Goal: Task Accomplishment & Management: Use online tool/utility

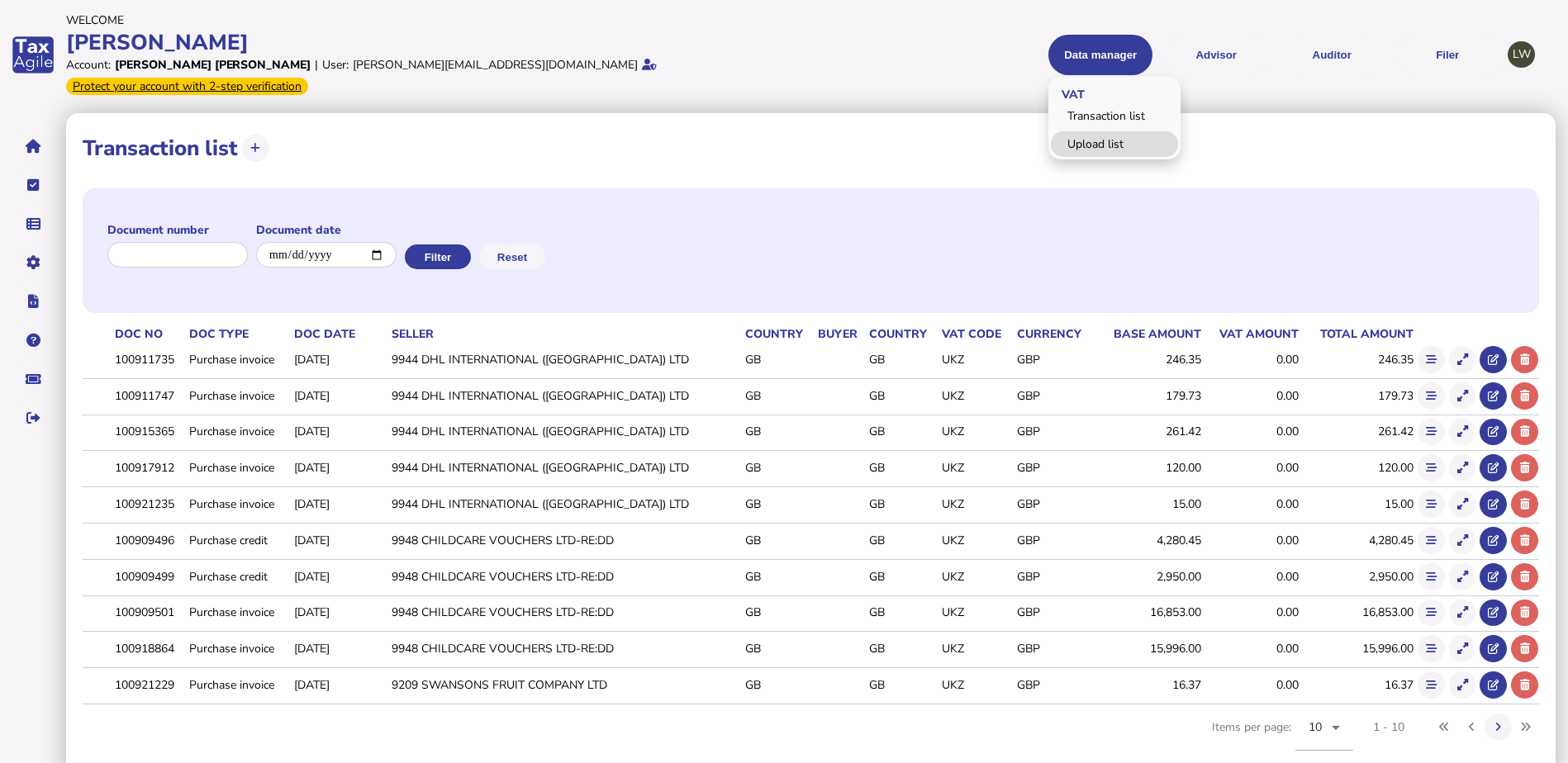
click at [1114, 131] on link "Upload list" at bounding box center [1114, 144] width 127 height 25
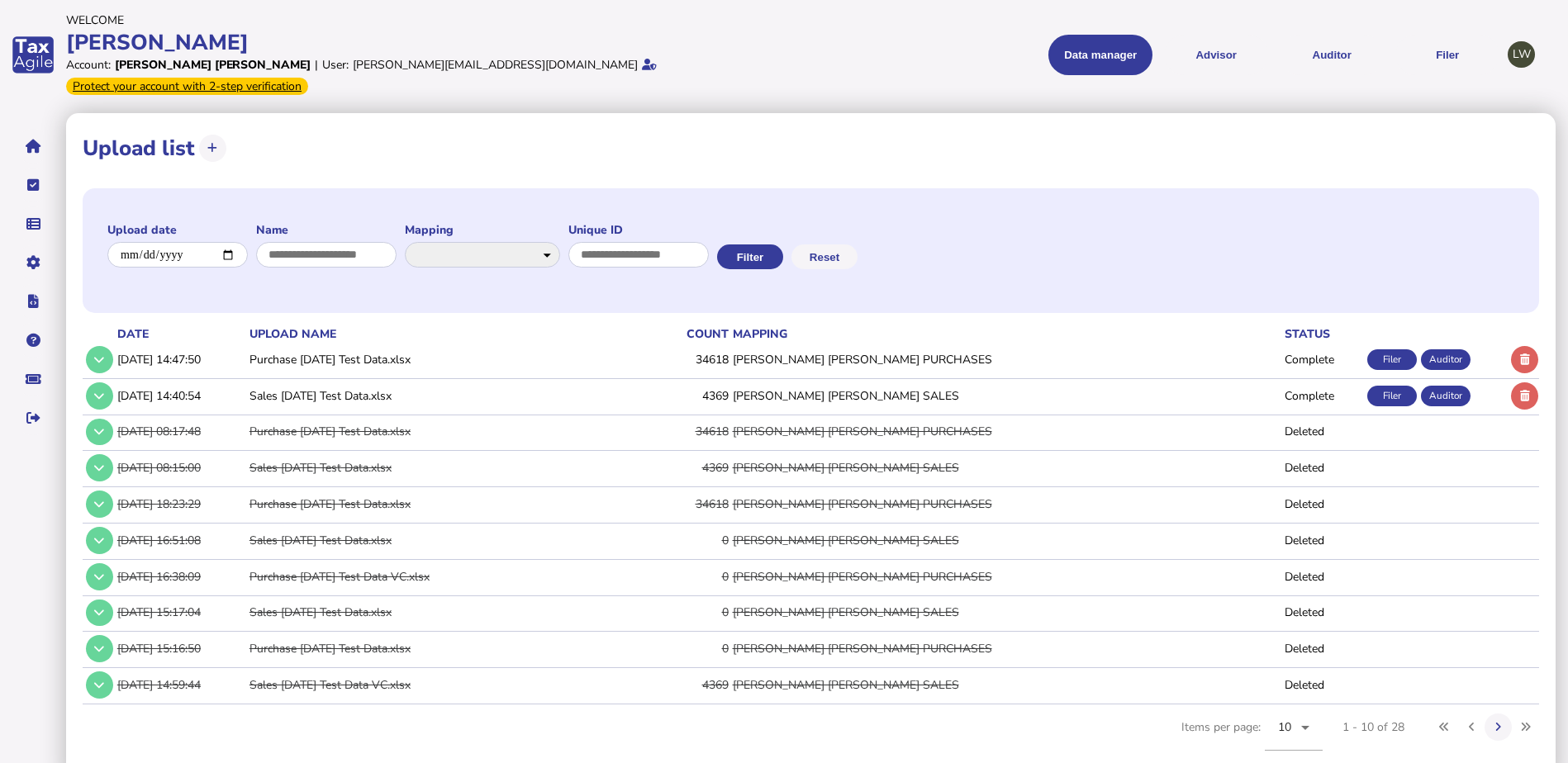
click at [1392, 386] on div "Filer" at bounding box center [1392, 396] width 50 height 21
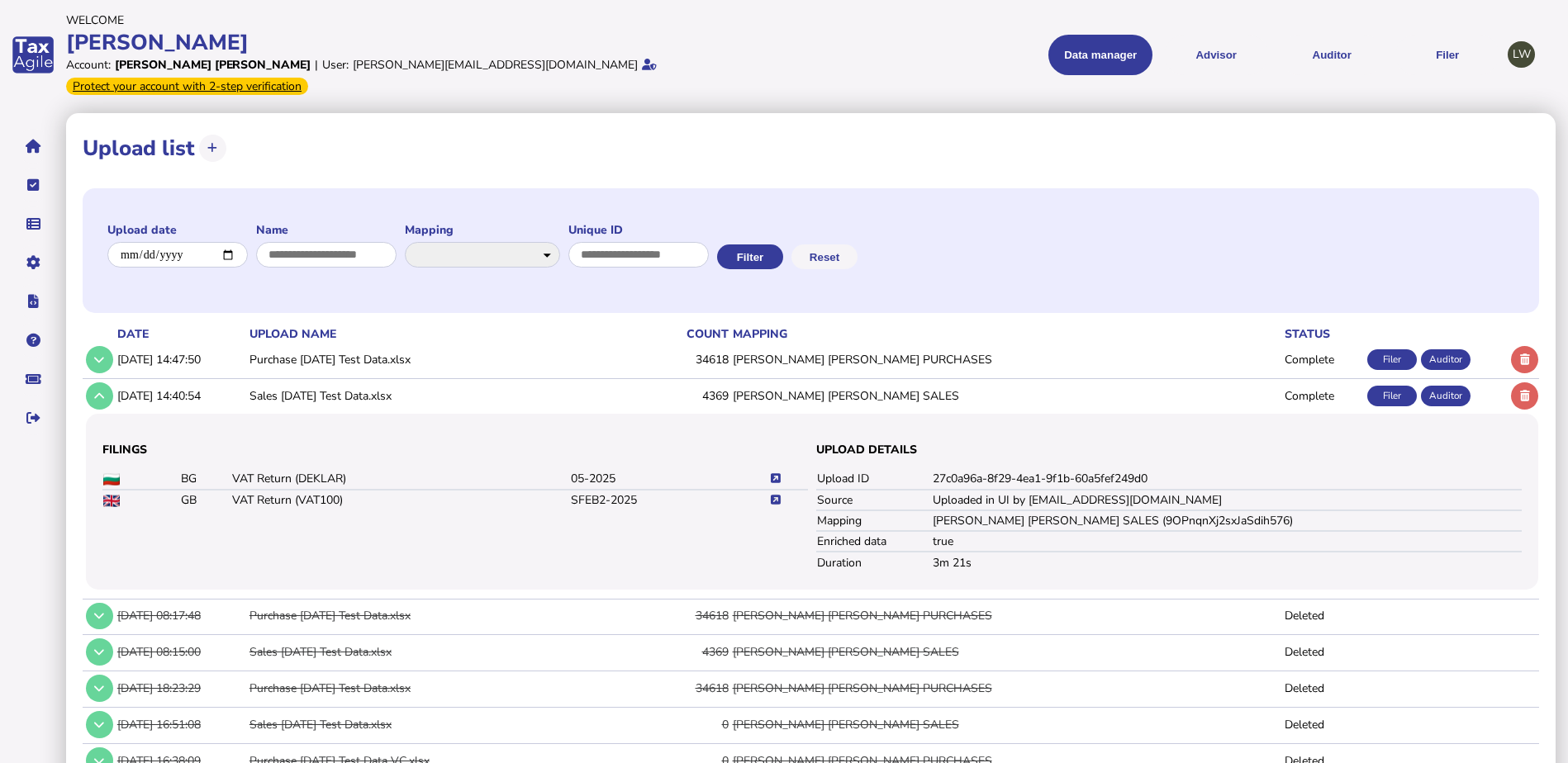
click at [776, 494] on icon at bounding box center [775, 500] width 10 height 10
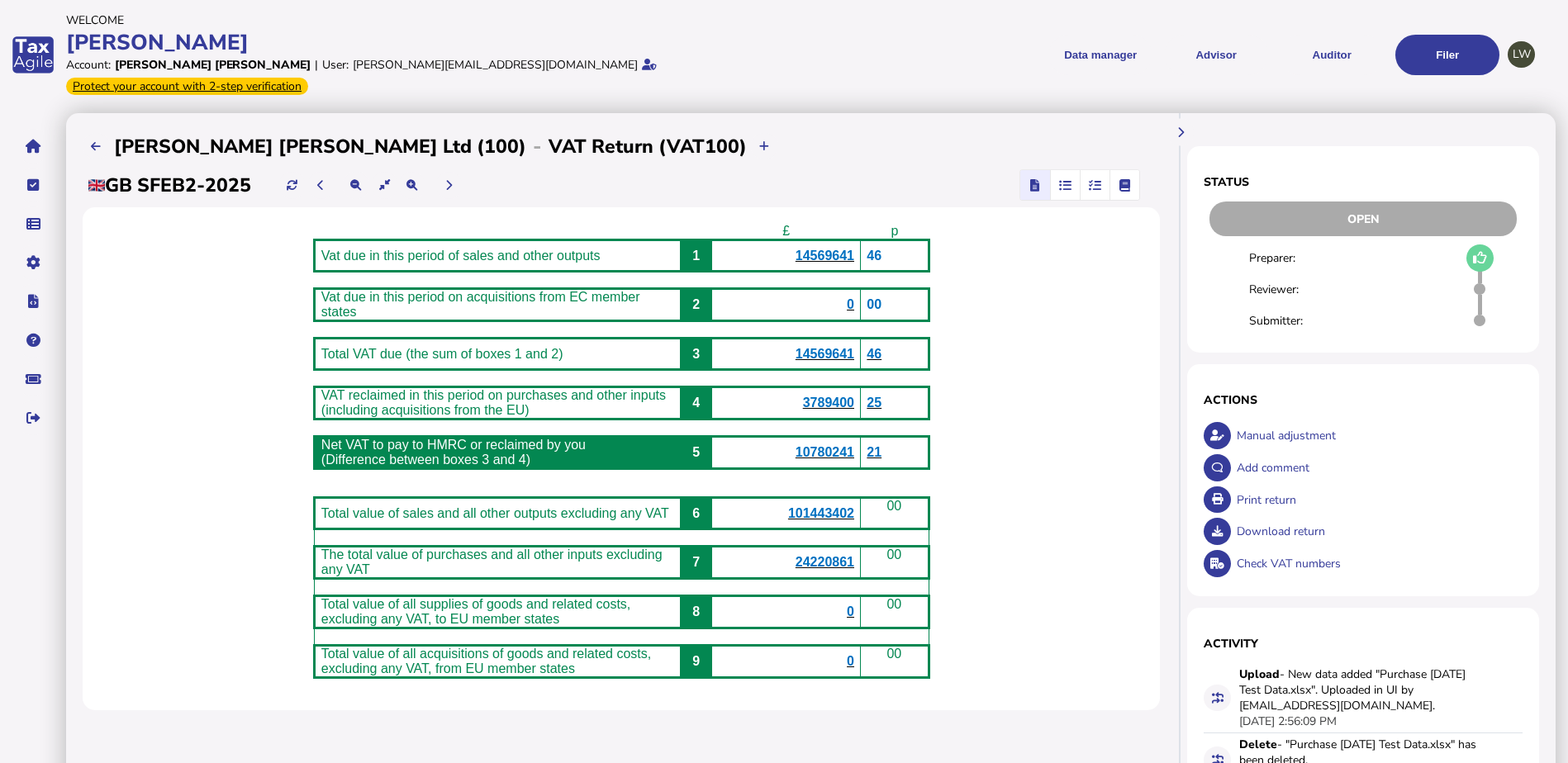
click at [1094, 185] on icon "button" at bounding box center [1095, 185] width 12 height 1
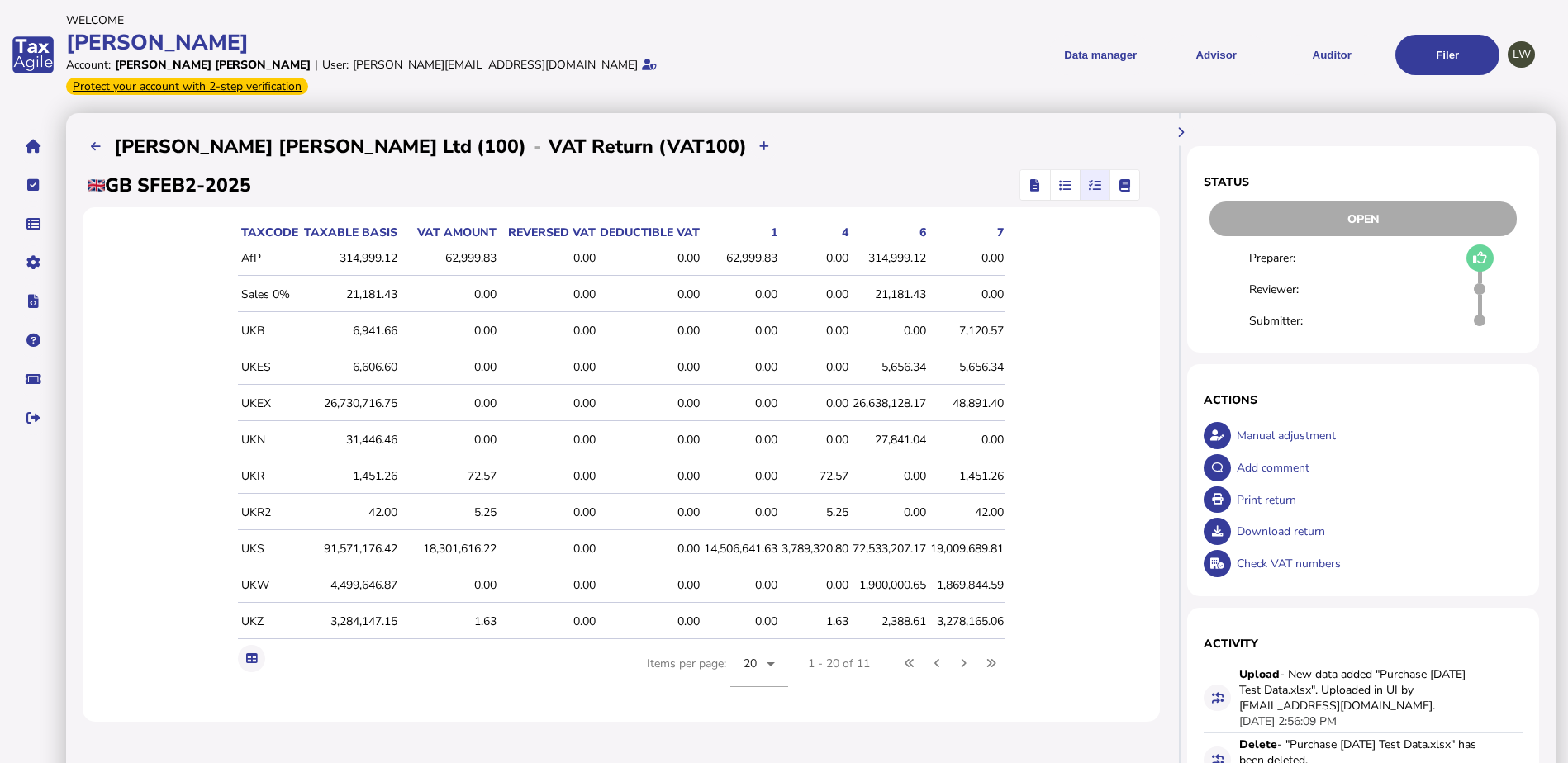
click at [1036, 185] on icon "button" at bounding box center [1036, 185] width 9 height 1
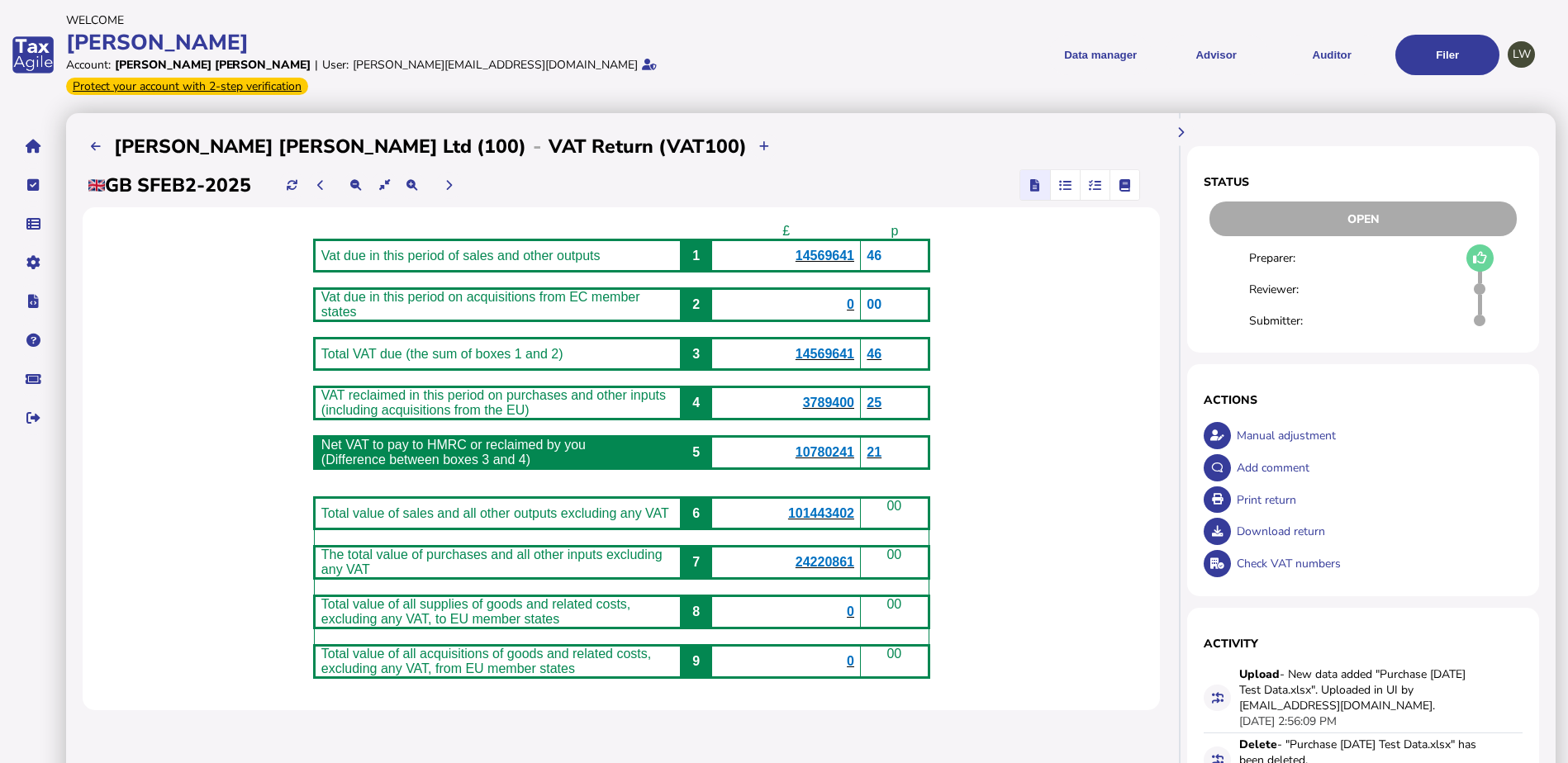
click at [837, 248] on span "14569641" at bounding box center [825, 256] width 59 height 14
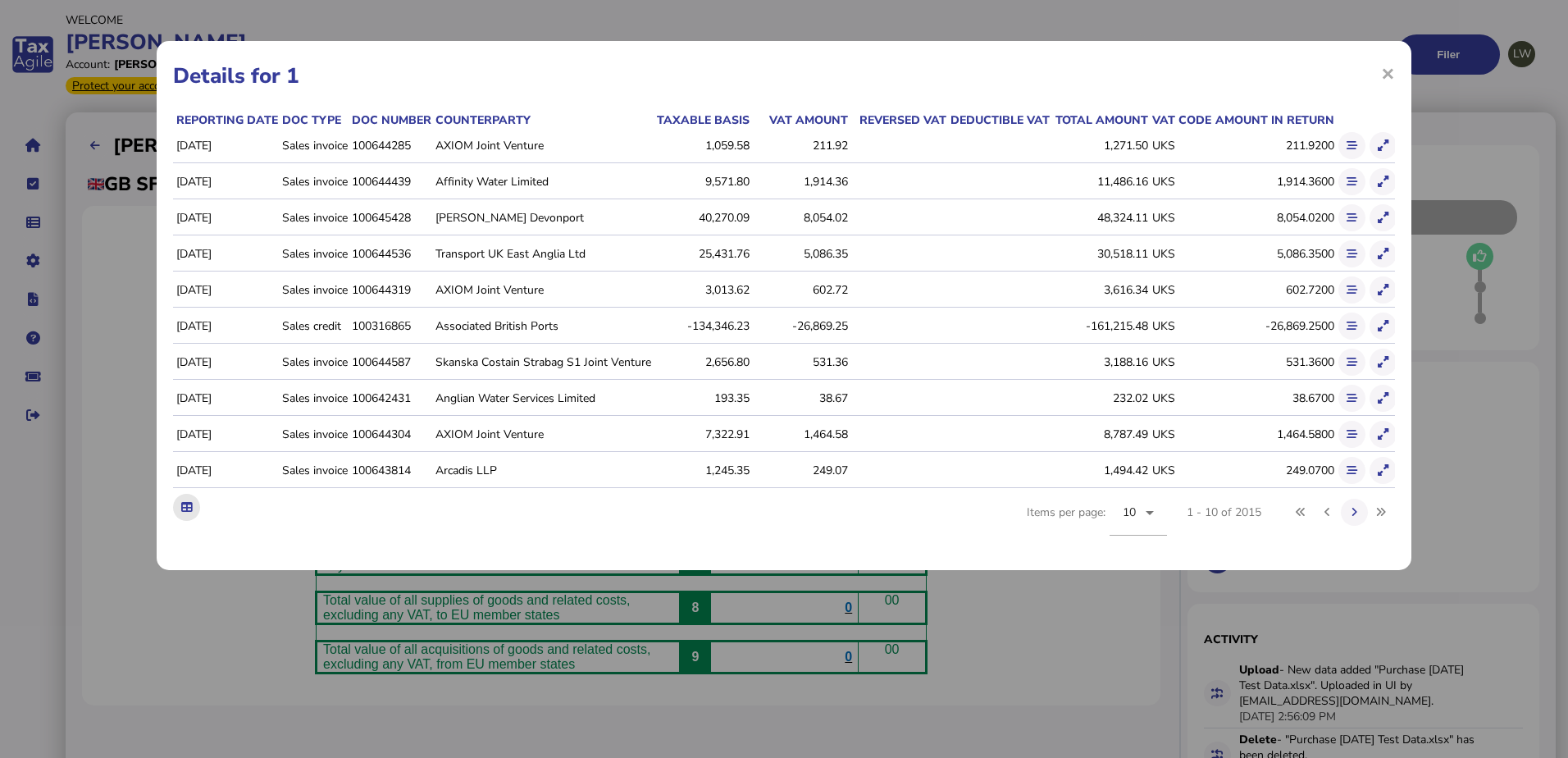
click at [190, 513] on icon at bounding box center [187, 508] width 10 height 10
click at [1031, 16] on div "× Details for 1 Reporting date Doc type Doc number Counterparty Taxable basis V…" at bounding box center [784, 379] width 1568 height 758
click at [1392, 74] on span "×" at bounding box center [1388, 73] width 14 height 31
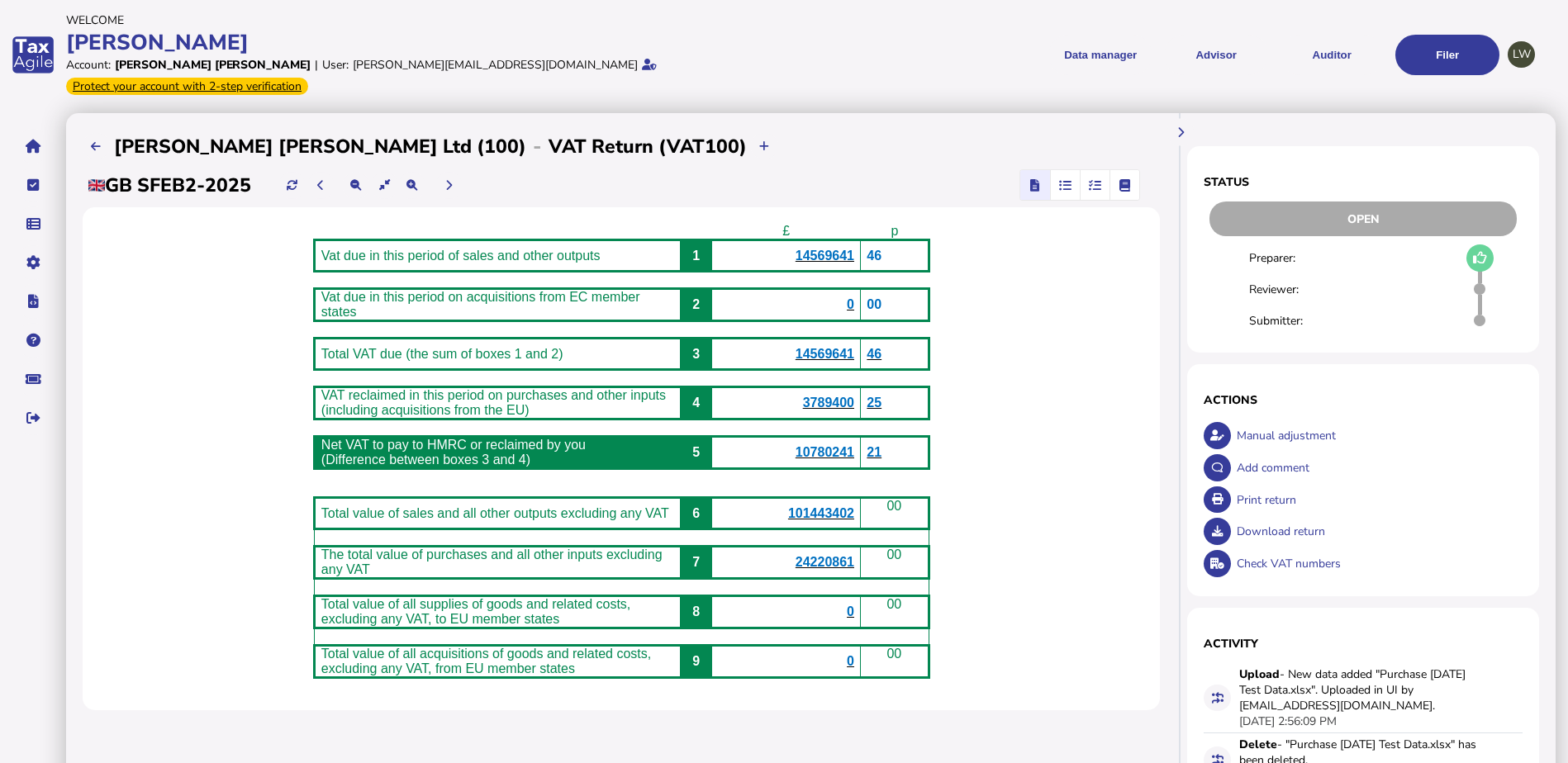
click at [840, 248] on span "14569641" at bounding box center [825, 256] width 59 height 14
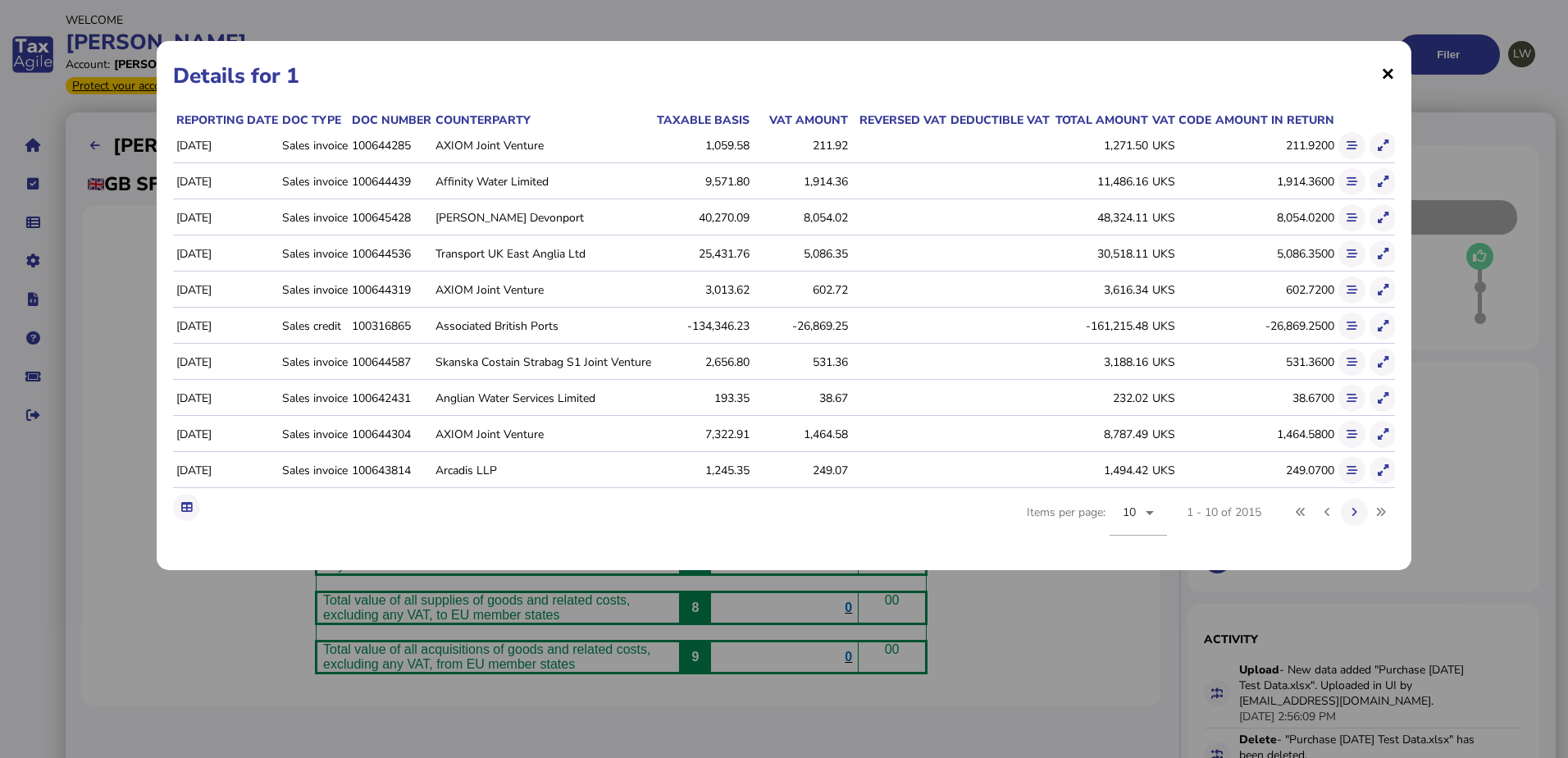
click at [1387, 70] on span "×" at bounding box center [1388, 73] width 14 height 31
